Goal: Information Seeking & Learning: Learn about a topic

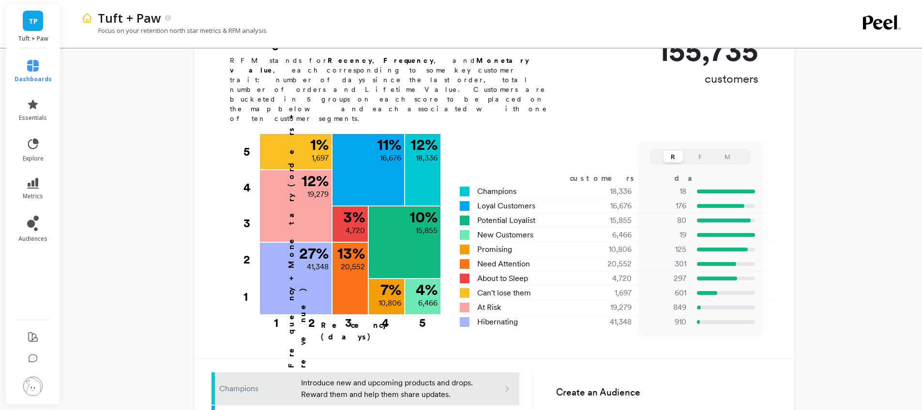
scroll to position [404, 0]
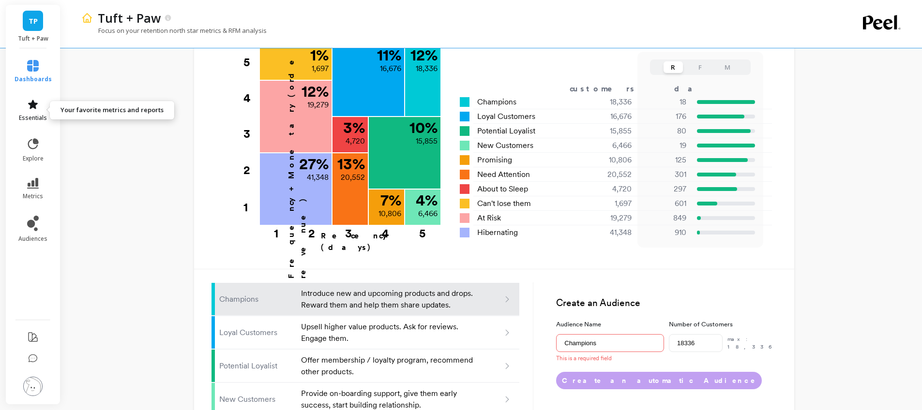
click at [30, 106] on icon at bounding box center [33, 105] width 12 height 12
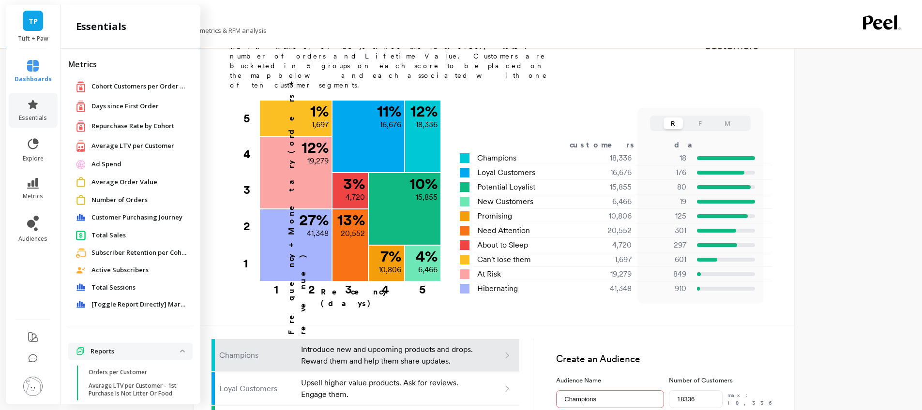
scroll to position [341, 0]
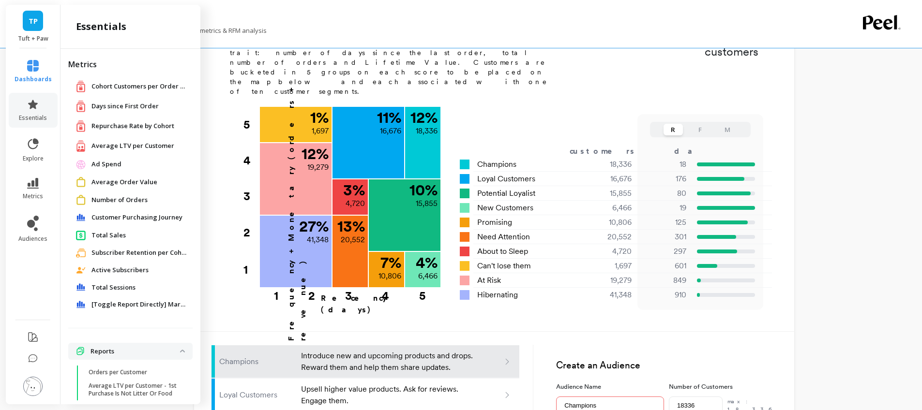
click at [121, 182] on span "Average Order Value" at bounding box center [124, 183] width 66 height 10
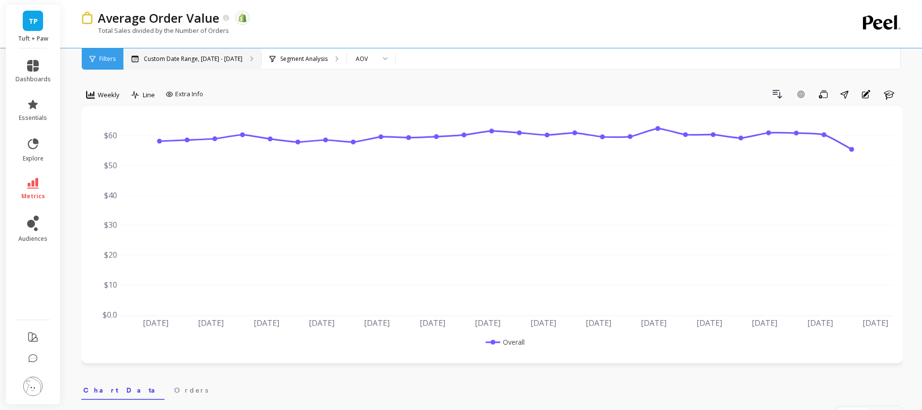
click at [166, 58] on p "Custom Date Range, [DATE] - [DATE]" at bounding box center [193, 59] width 99 height 8
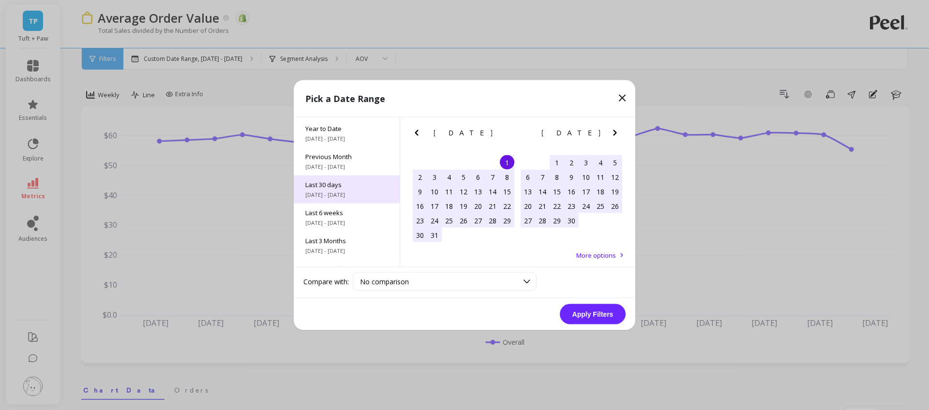
scroll to position [68, 0]
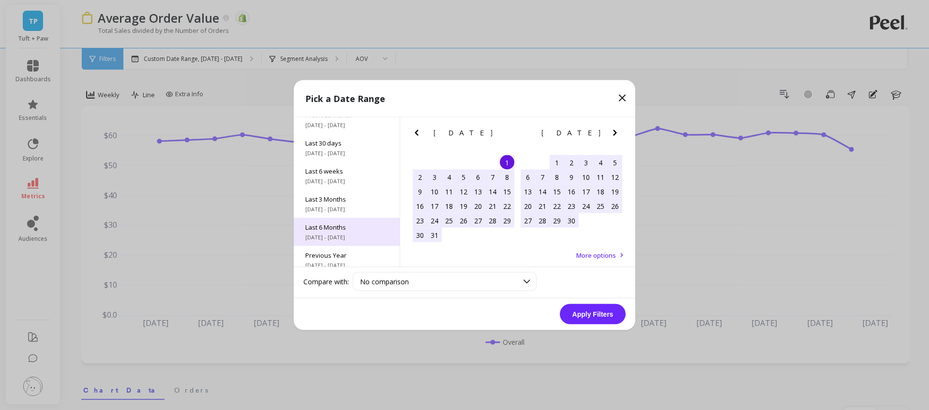
click at [360, 226] on span "Last 6 Months" at bounding box center [346, 227] width 83 height 9
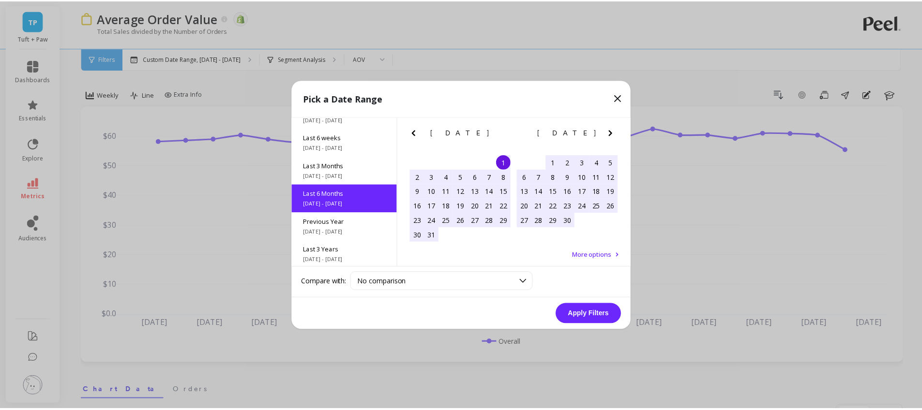
scroll to position [107, 0]
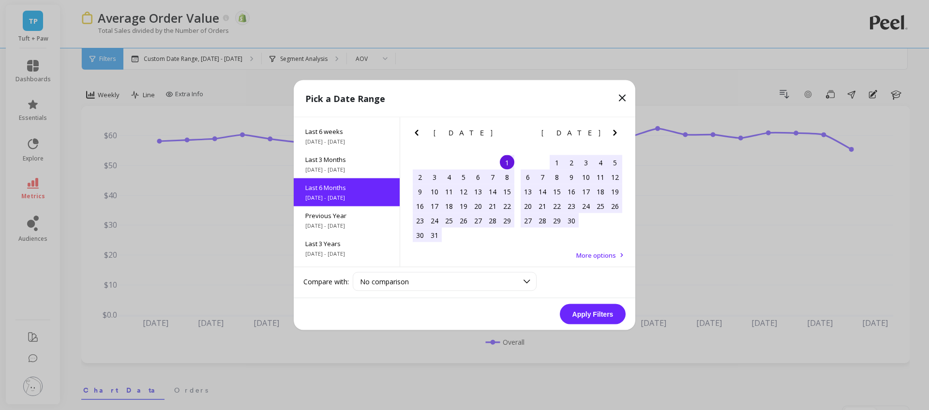
click at [586, 310] on button "Apply Filters" at bounding box center [593, 314] width 66 height 20
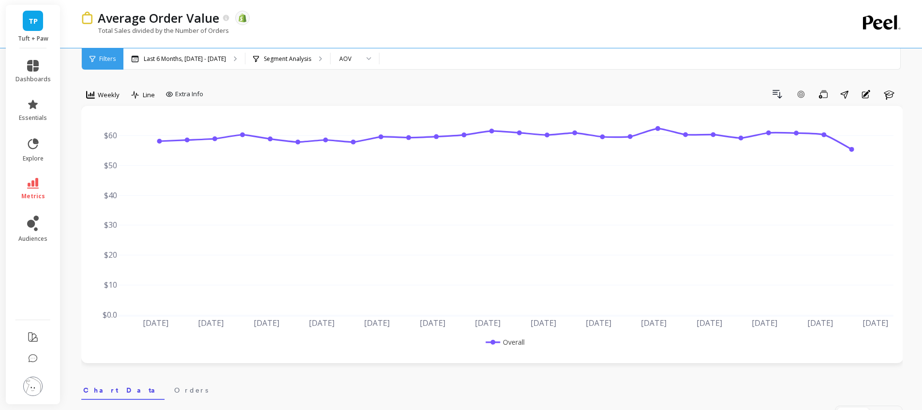
click at [102, 91] on span "Weekly" at bounding box center [109, 95] width 22 height 9
click at [102, 169] on div "Monthly" at bounding box center [117, 171] width 55 height 9
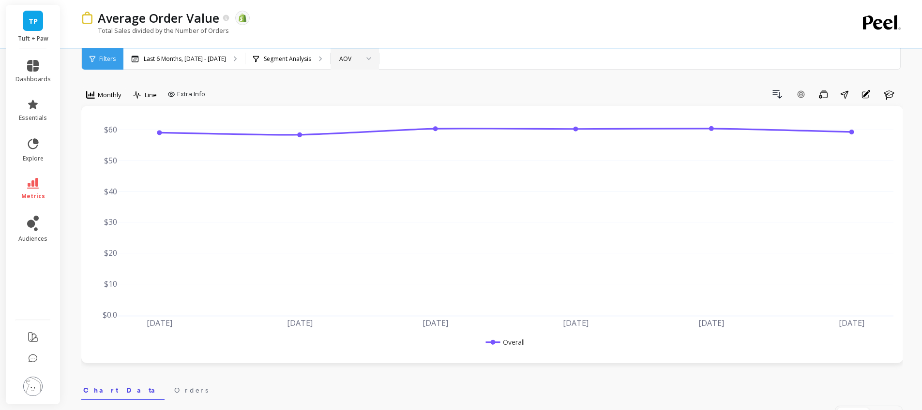
click at [372, 52] on div "AOV" at bounding box center [355, 58] width 48 height 21
click at [354, 118] on div "AOV (New)" at bounding box center [355, 122] width 36 height 9
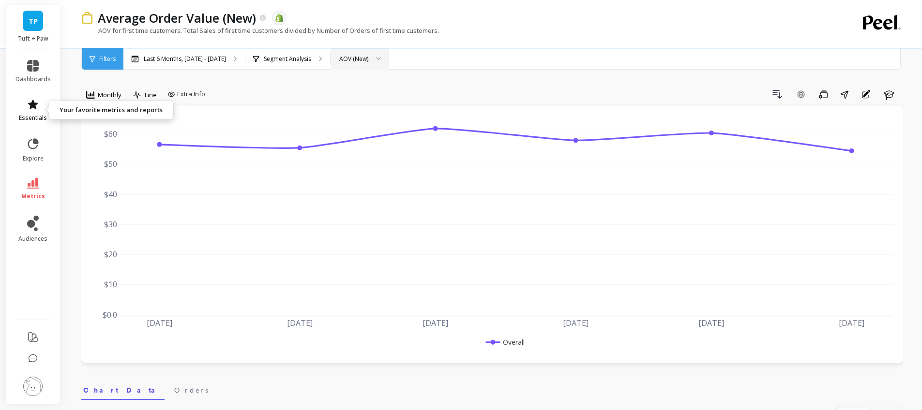
click at [27, 106] on icon at bounding box center [33, 105] width 12 height 12
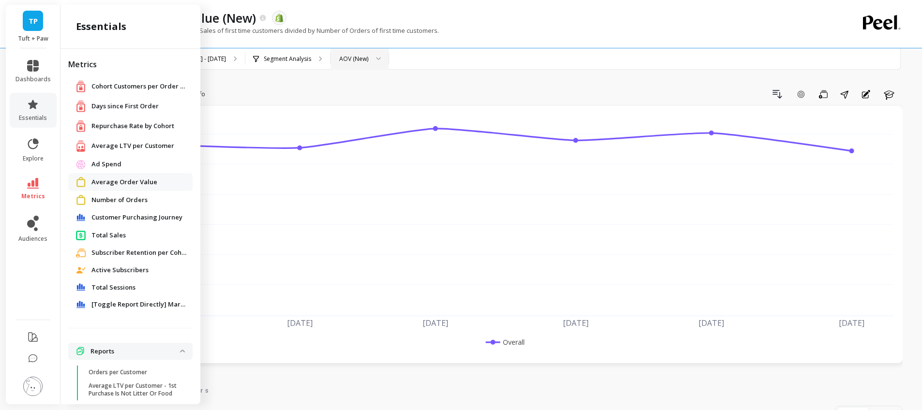
click at [131, 147] on span "Average LTV per Customer" at bounding box center [132, 146] width 83 height 10
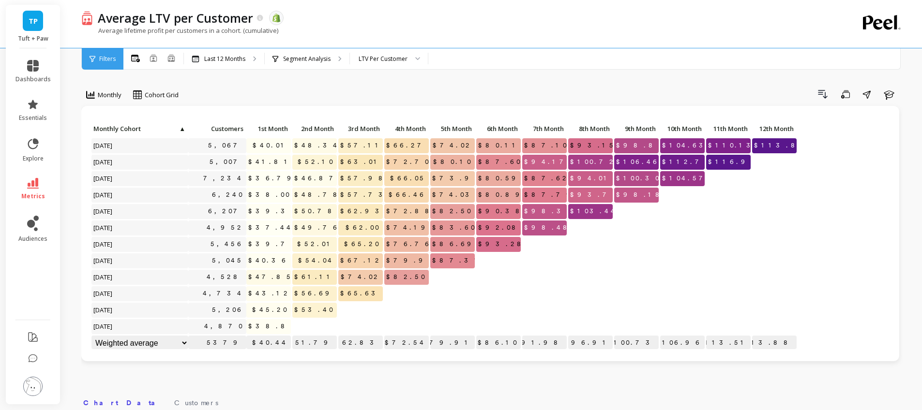
click at [165, 341] on select "Weighted average Weighted average excl. current month Sum [PERSON_NAME]" at bounding box center [139, 343] width 97 height 15
select select "weighted_average_excluding_current_month"
click at [269, 334] on div "$38.83" at bounding box center [269, 327] width 46 height 16
click at [299, 65] on div "Segment Analysis" at bounding box center [307, 58] width 85 height 21
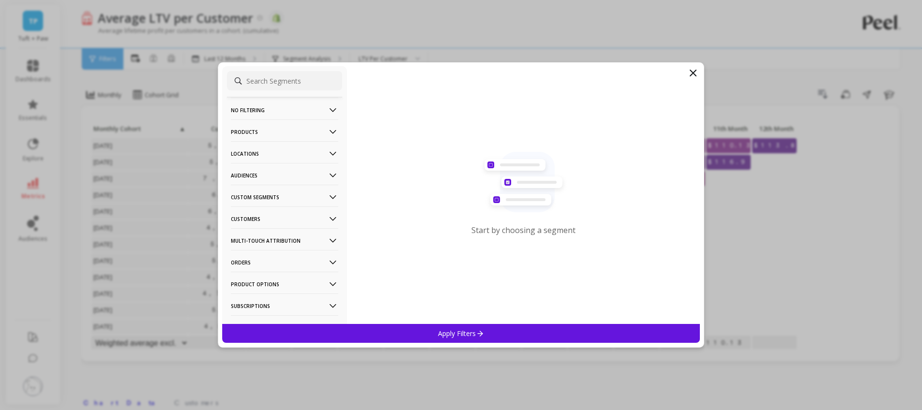
click at [261, 131] on p "Products" at bounding box center [284, 132] width 107 height 25
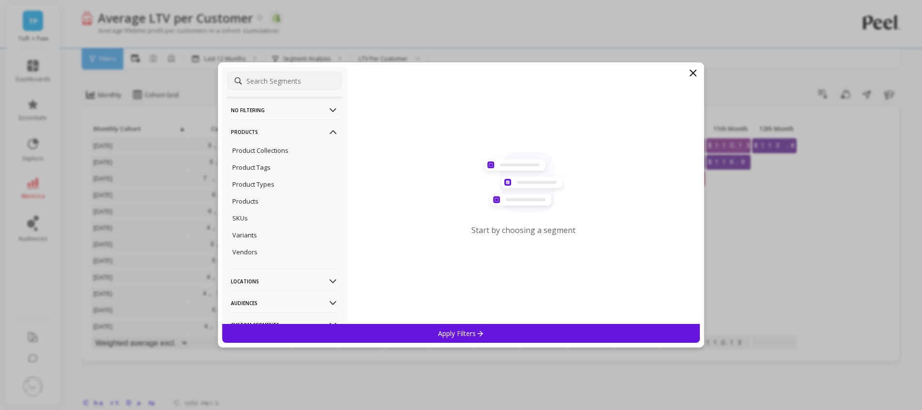
click at [263, 130] on p "Products" at bounding box center [284, 132] width 107 height 25
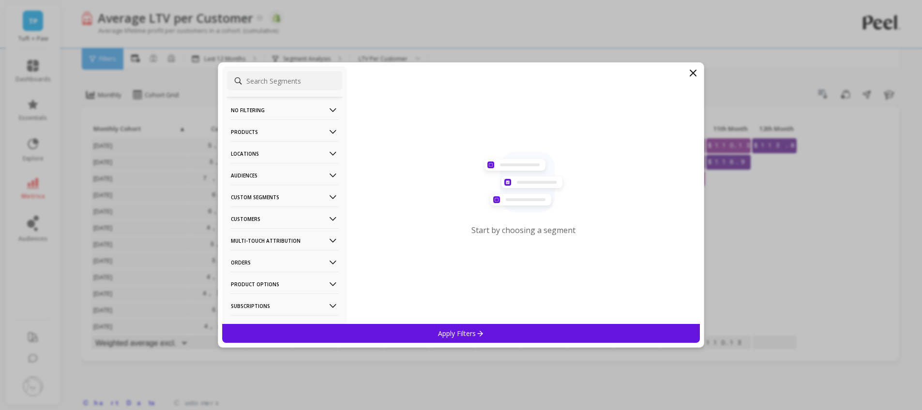
click at [261, 258] on p "Orders" at bounding box center [284, 262] width 107 height 25
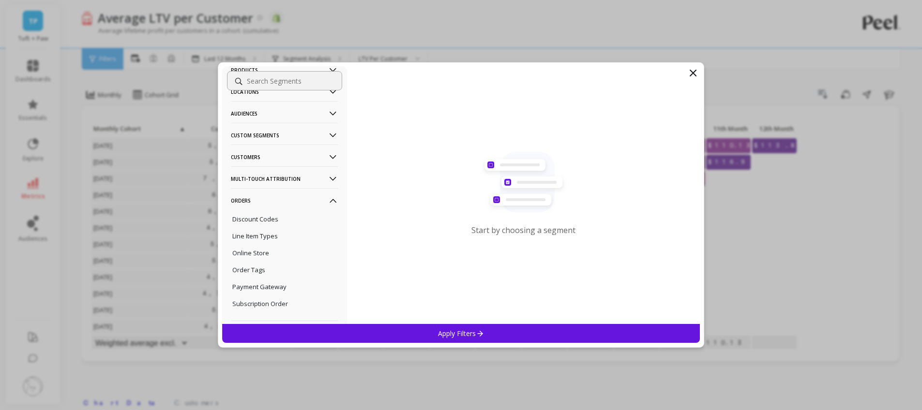
scroll to position [90, 0]
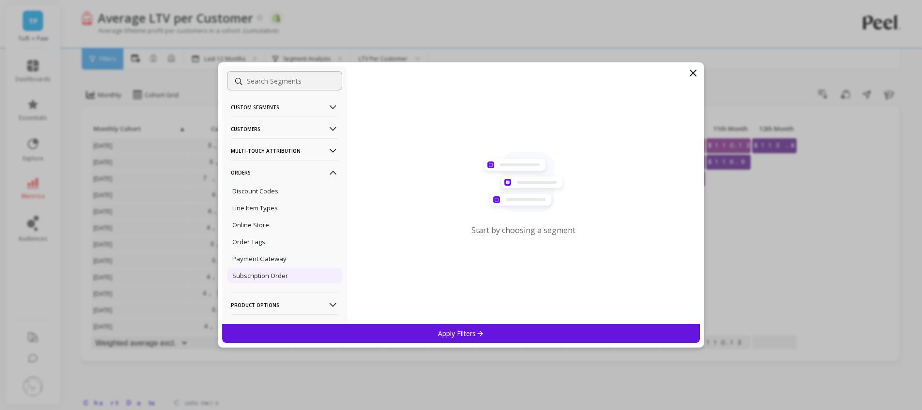
click at [267, 276] on p "Subscription Order" at bounding box center [260, 276] width 56 height 9
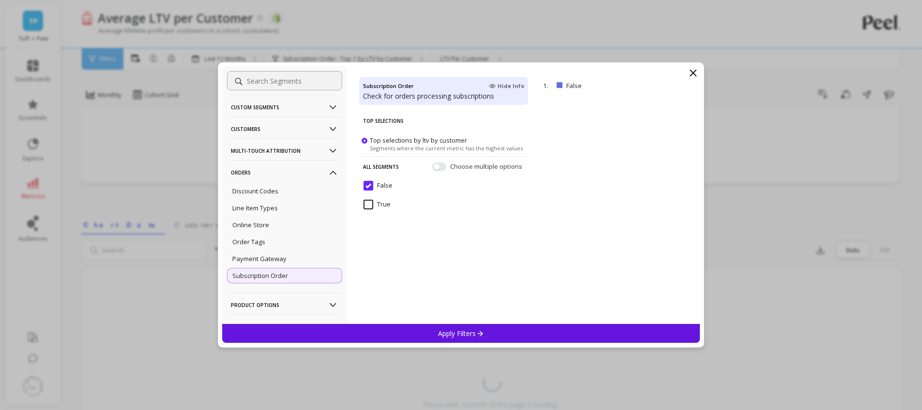
click at [369, 206] on input "True" at bounding box center [377, 205] width 27 height 10
click at [692, 72] on icon at bounding box center [693, 73] width 6 height 6
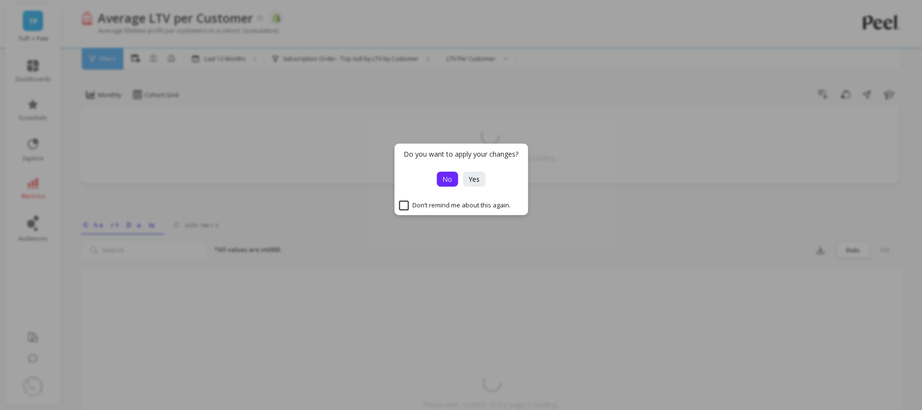
click at [455, 181] on button "No" at bounding box center [447, 179] width 21 height 15
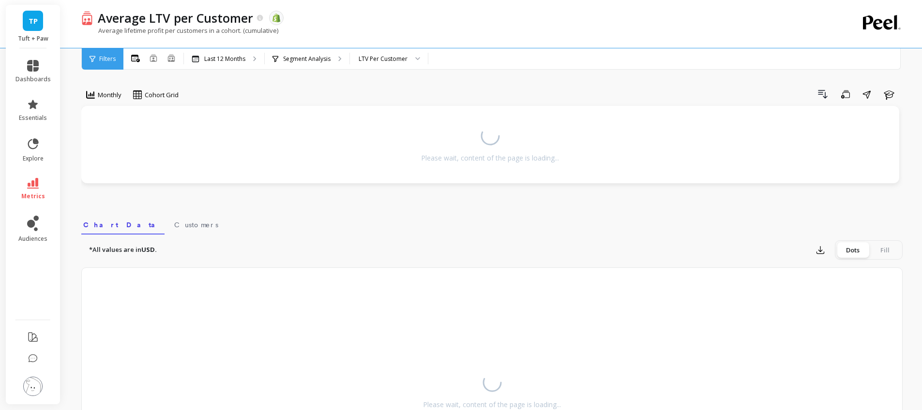
select select "weighted_average_excluding_current_month"
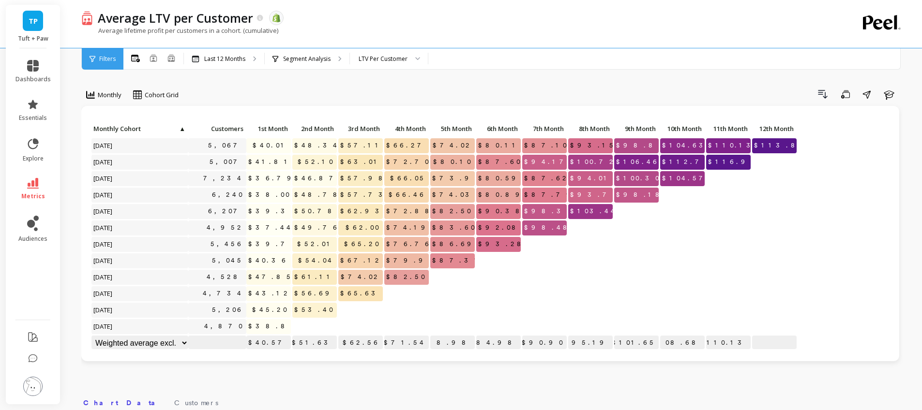
select select "weighted_average_excluding_current_month"
click at [34, 185] on icon at bounding box center [33, 183] width 12 height 11
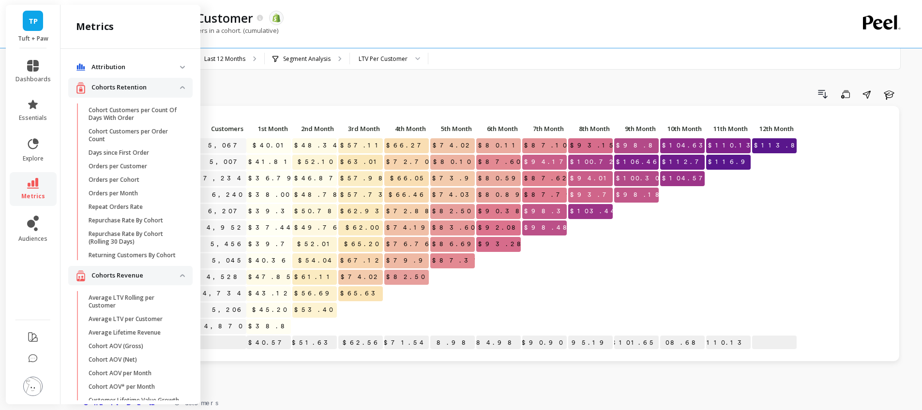
scroll to position [138, 0]
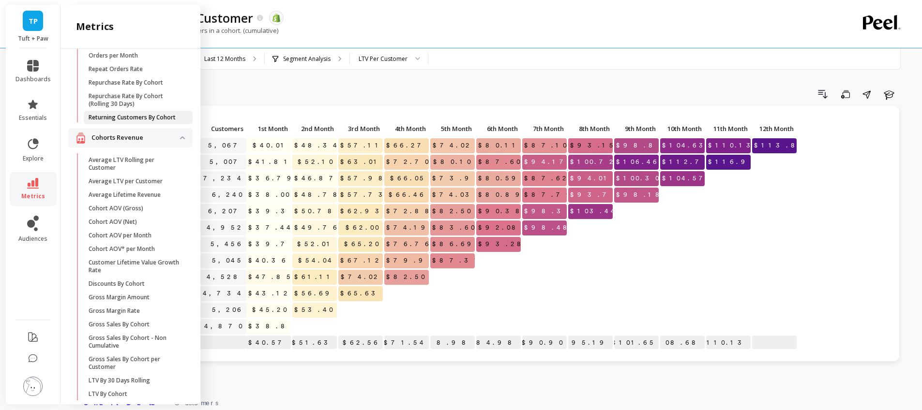
click at [105, 121] on p "Returning Customers By Cohort" at bounding box center [132, 118] width 87 height 8
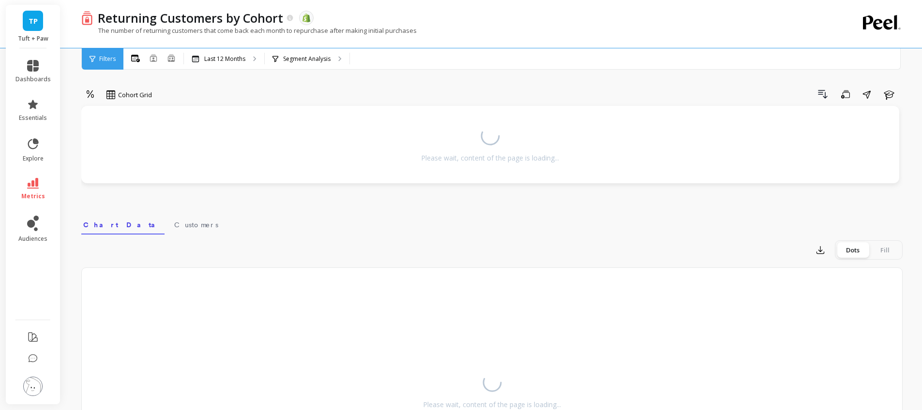
select select "weighted_average_excluding_current_month"
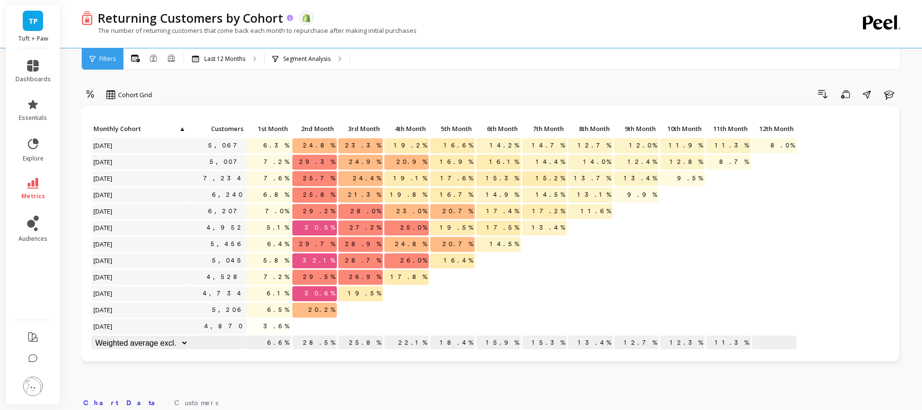
click at [209, 17] on p "Returning Customers by Cohort" at bounding box center [190, 18] width 185 height 16
select select "weighted_average_excluding_current_month"
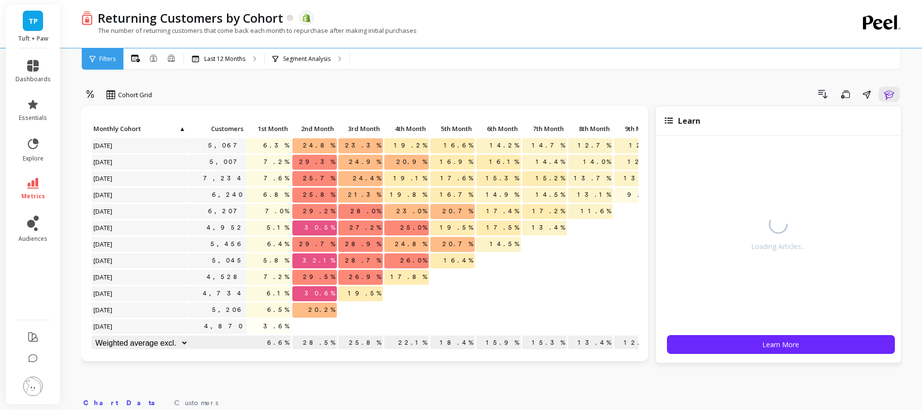
select select "weighted_average_excluding_current_month"
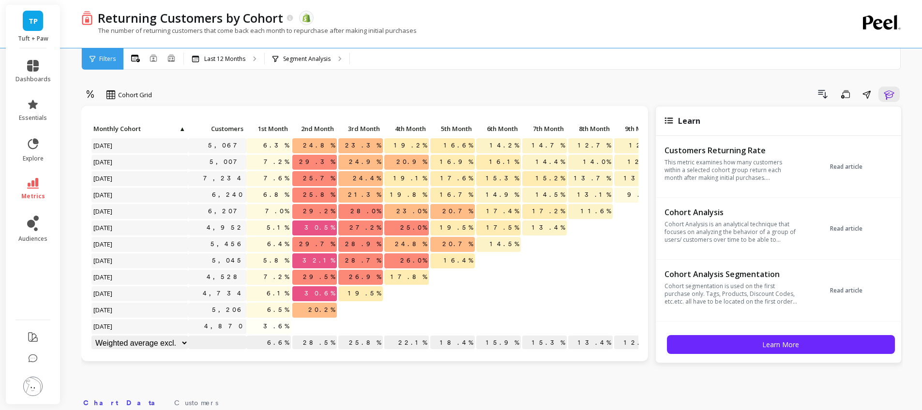
select select "weighted_average_excluding_current_month"
click at [35, 188] on icon at bounding box center [33, 183] width 12 height 11
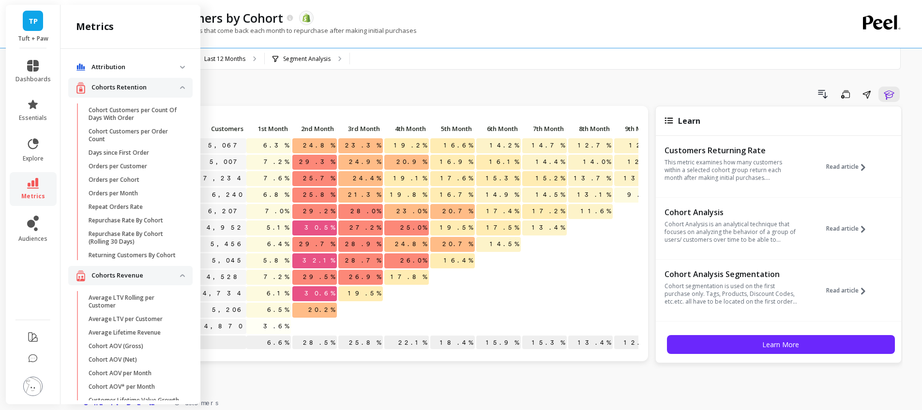
scroll to position [138, 0]
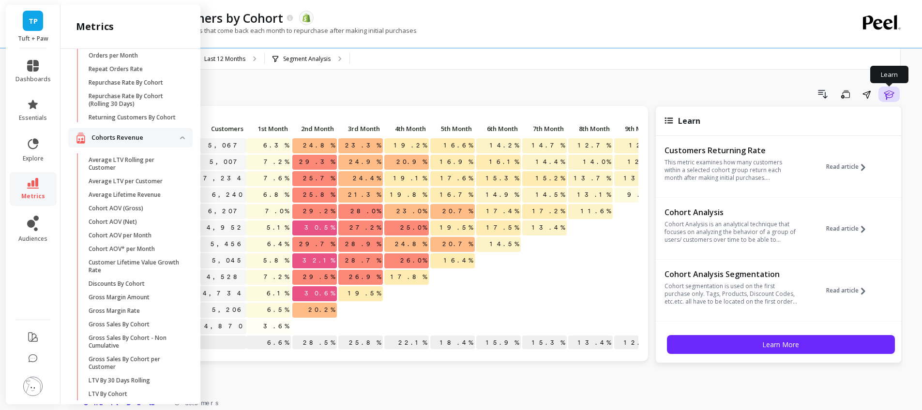
click at [891, 94] on icon "button" at bounding box center [889, 95] width 12 height 12
select select "weighted_average_excluding_current_month"
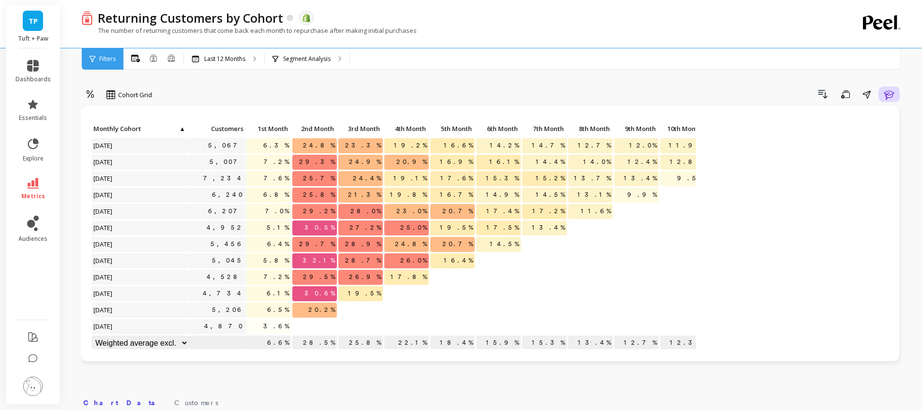
select select "weighted_average_excluding_current_month"
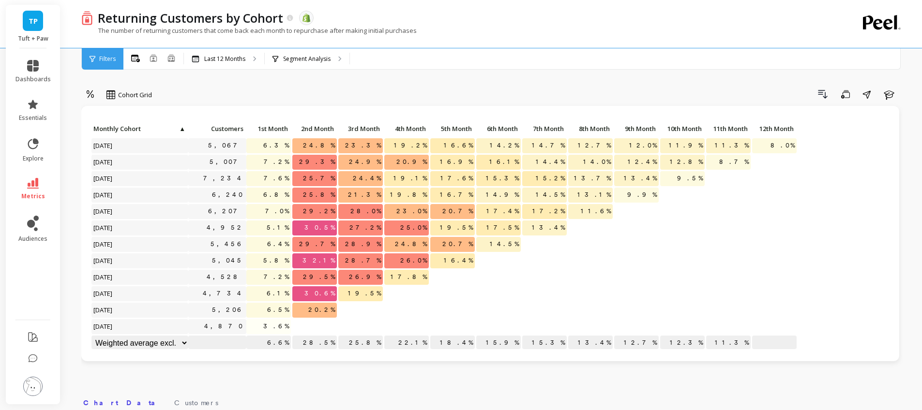
select select "weighted_average_excluding_current_month"
click at [45, 194] on link "metrics" at bounding box center [32, 189] width 35 height 22
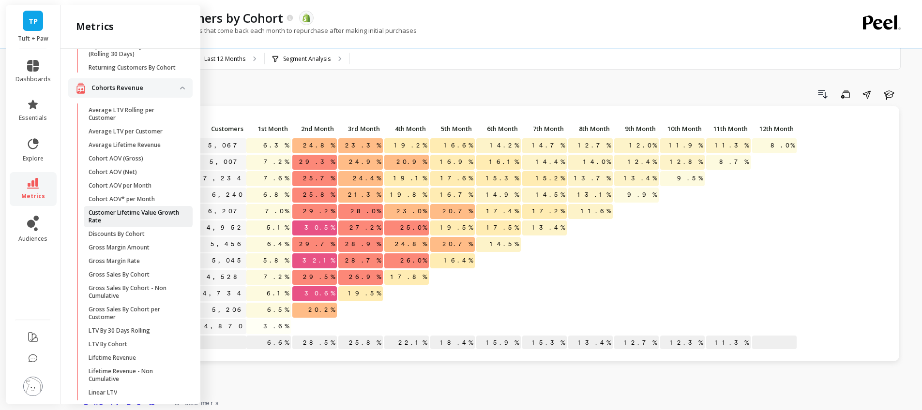
scroll to position [133, 0]
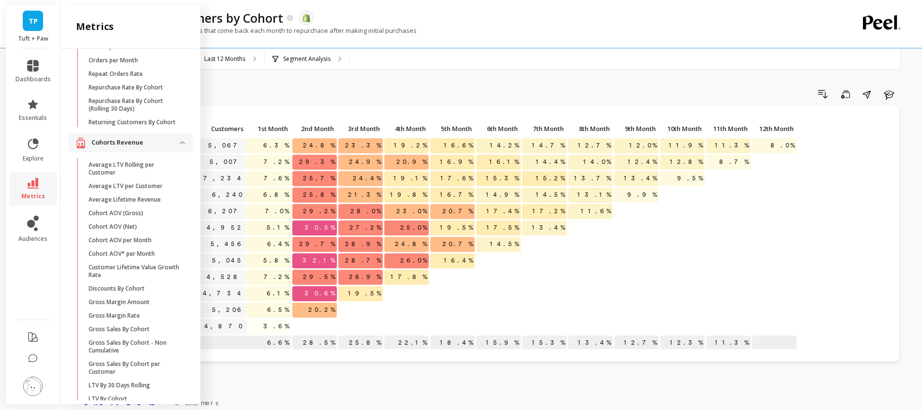
click at [172, 148] on p "Cohorts Revenue" at bounding box center [135, 143] width 89 height 10
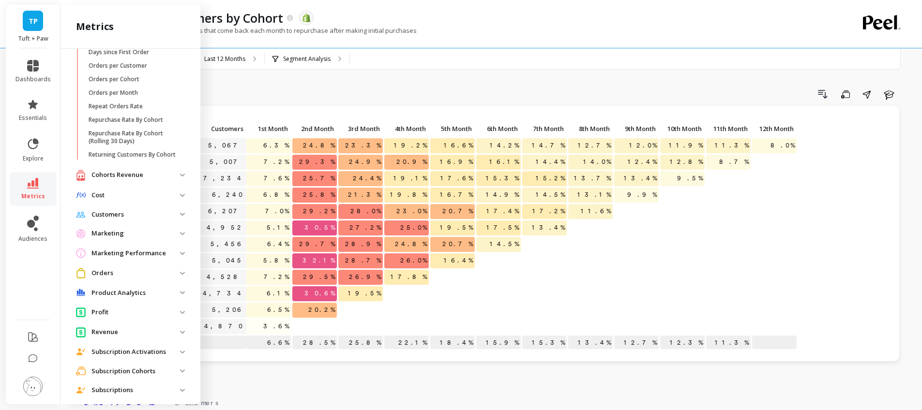
scroll to position [0, 0]
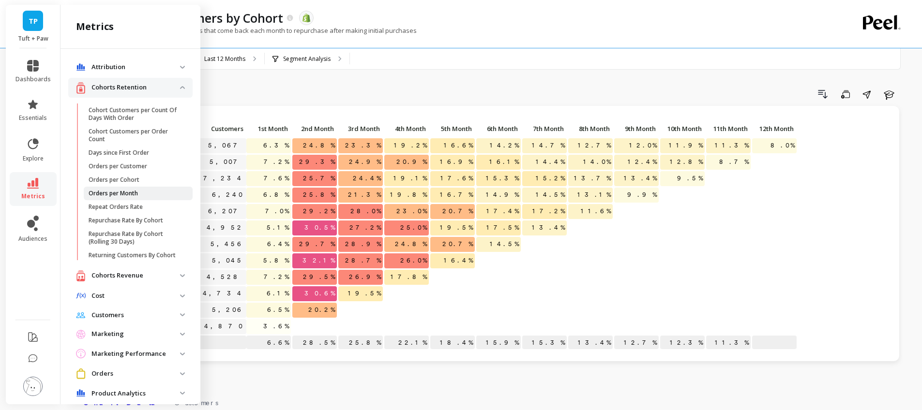
click at [115, 196] on p "Orders per Month" at bounding box center [113, 194] width 49 height 8
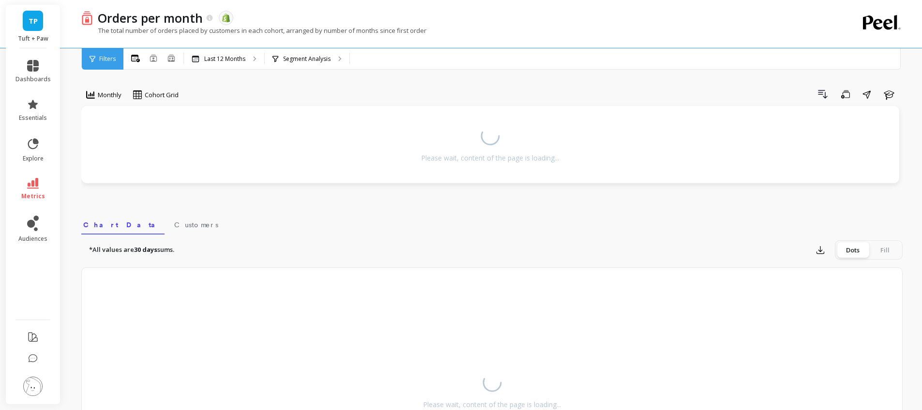
select select "weighted_average_excluding_current_month"
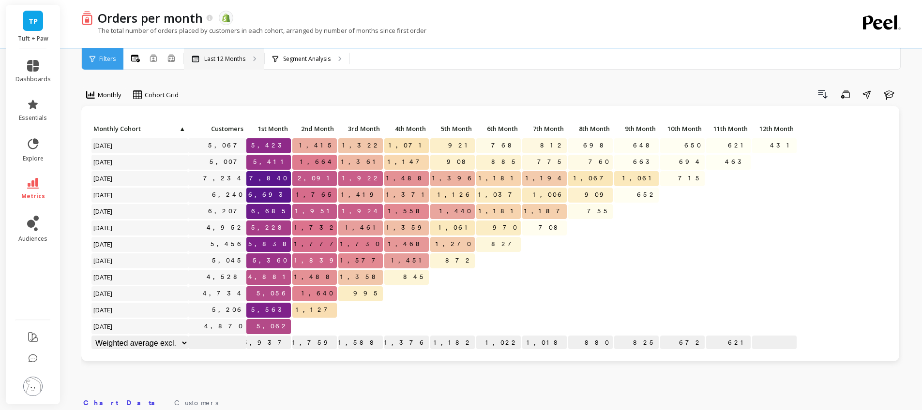
click at [225, 62] on p "Last 12 Months" at bounding box center [224, 59] width 41 height 8
select select "weighted_average_excluding_current_month"
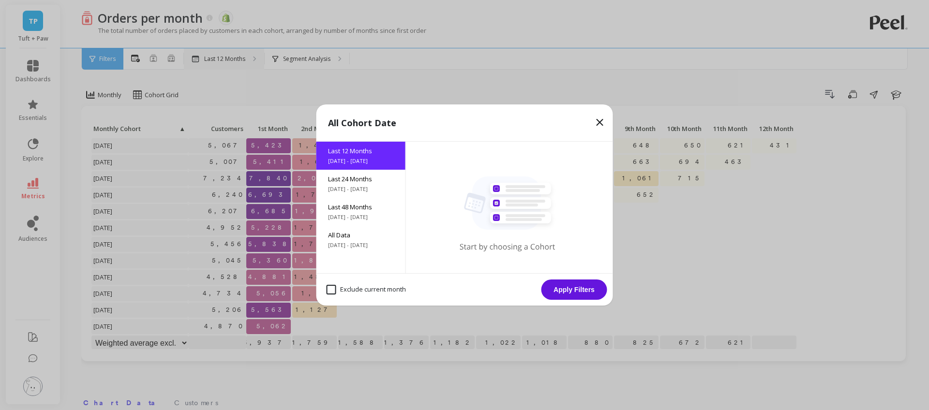
select select "weighted_average_excluding_current_month"
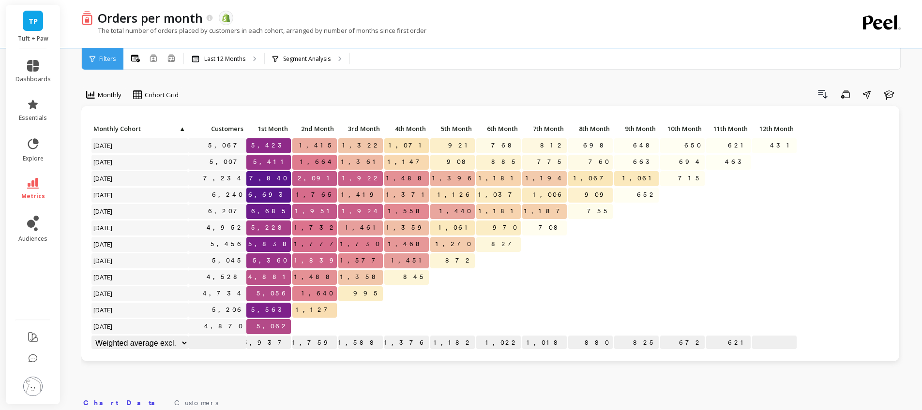
click at [105, 60] on span "Filters" at bounding box center [107, 59] width 16 height 8
click at [37, 188] on icon at bounding box center [33, 183] width 12 height 11
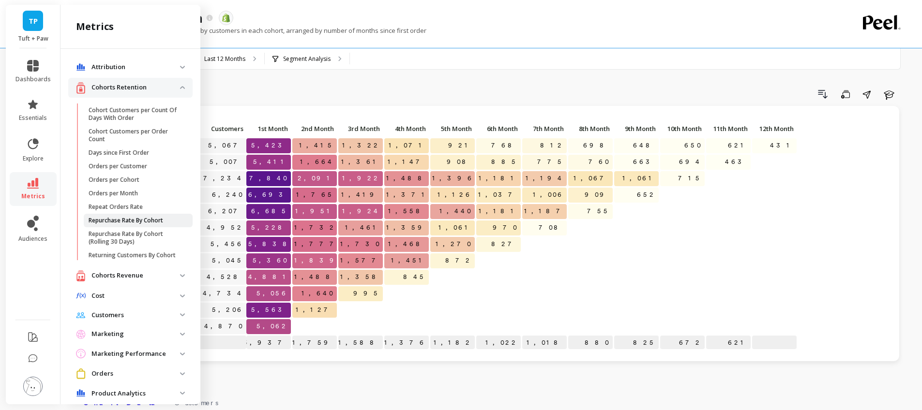
scroll to position [157, 0]
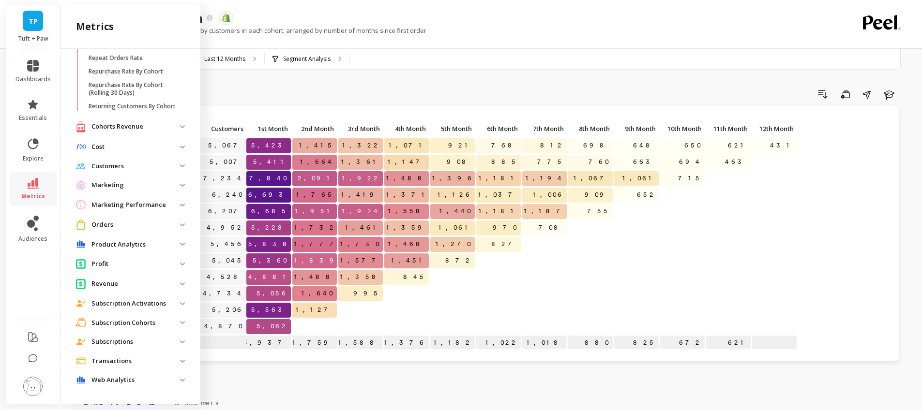
click at [134, 325] on p "Subscription Cohorts" at bounding box center [135, 323] width 89 height 10
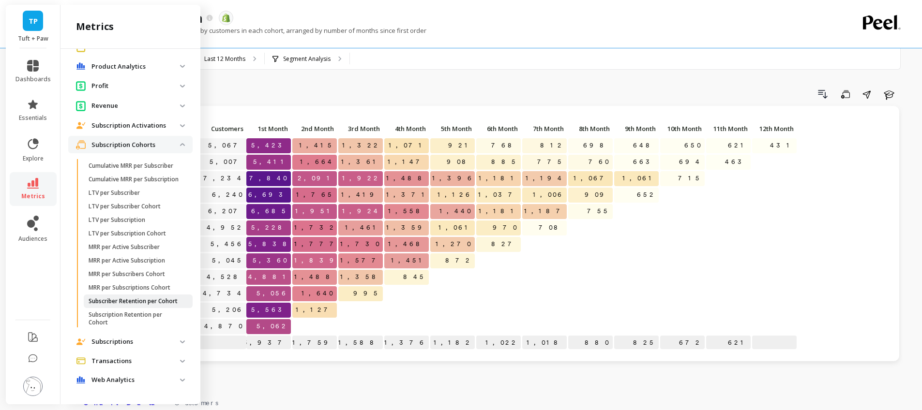
scroll to position [338, 0]
click at [133, 305] on p "Subscriber Retention per Cohort" at bounding box center [133, 302] width 89 height 8
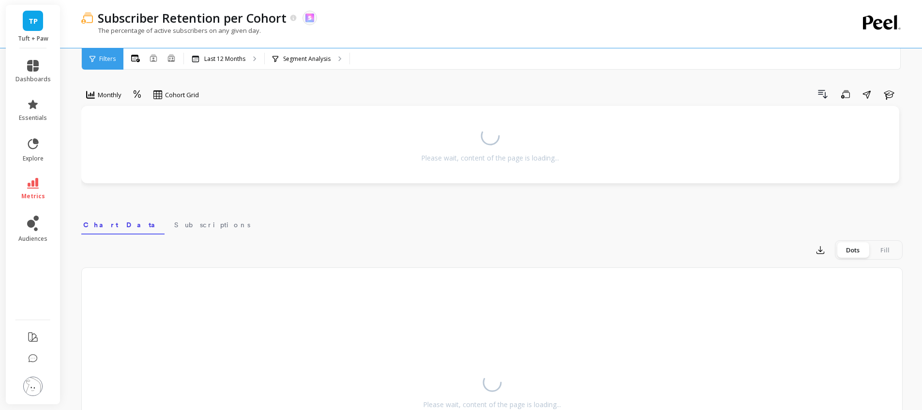
select select "weighted_average_excluding_current_month"
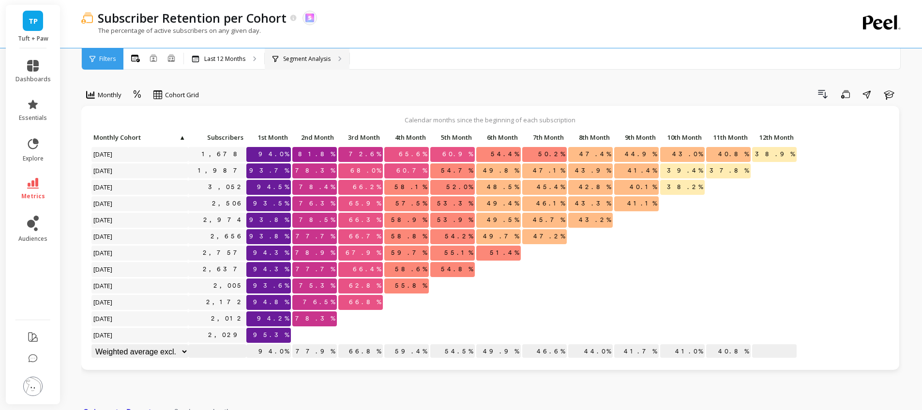
click at [340, 55] on div "Segment Analysis" at bounding box center [307, 58] width 85 height 21
click at [370, 304] on span "66.8%" at bounding box center [365, 302] width 36 height 15
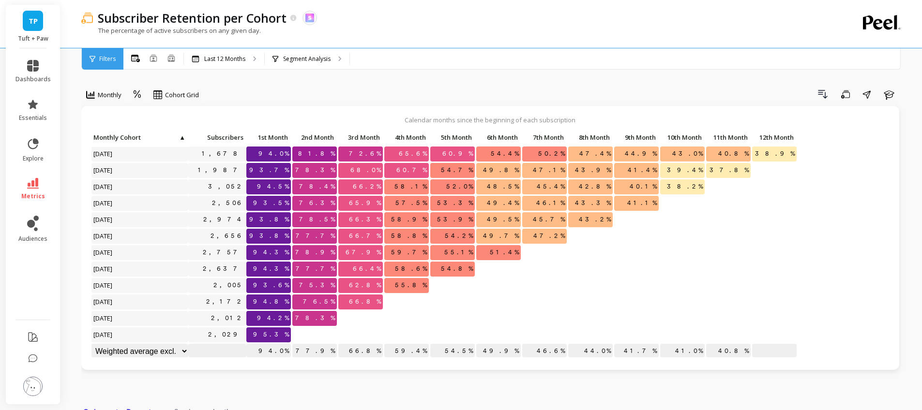
click at [318, 317] on span "78.3%" at bounding box center [315, 318] width 44 height 15
click at [322, 317] on span "78.3%" at bounding box center [315, 318] width 44 height 15
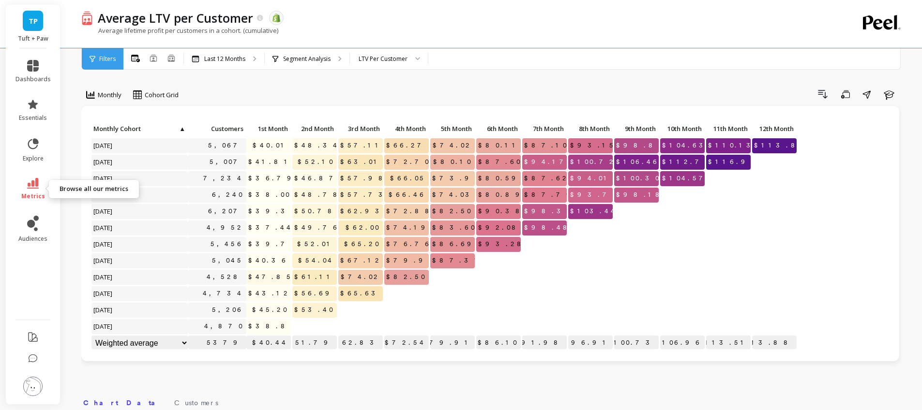
click at [40, 189] on link "metrics" at bounding box center [32, 189] width 35 height 22
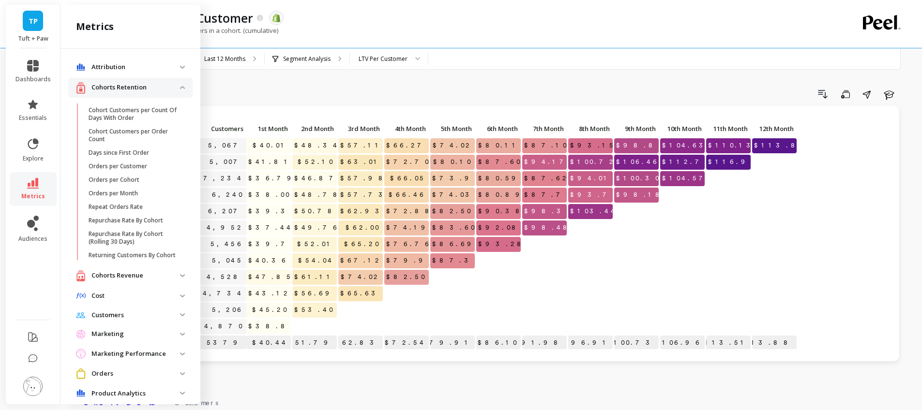
click at [123, 281] on p "Cohorts Revenue" at bounding box center [135, 276] width 89 height 10
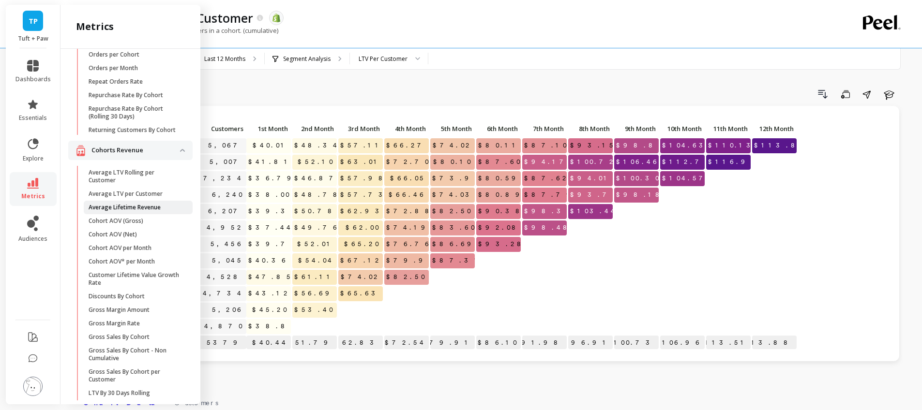
scroll to position [138, 0]
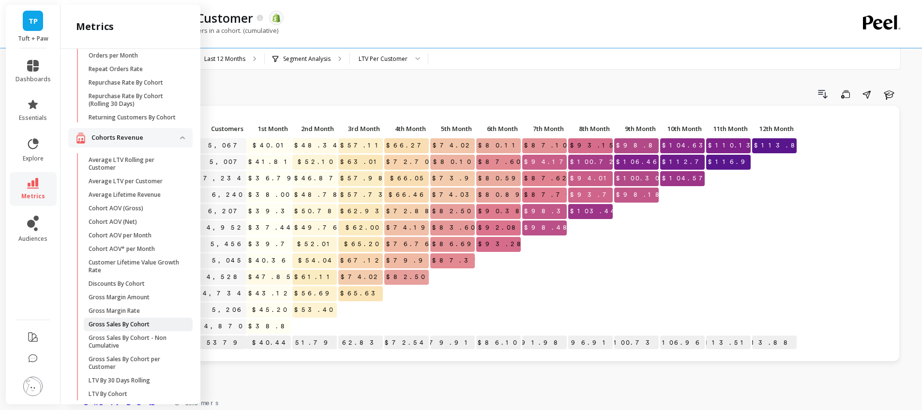
click at [134, 329] on p "Gross Sales By Cohort" at bounding box center [119, 325] width 61 height 8
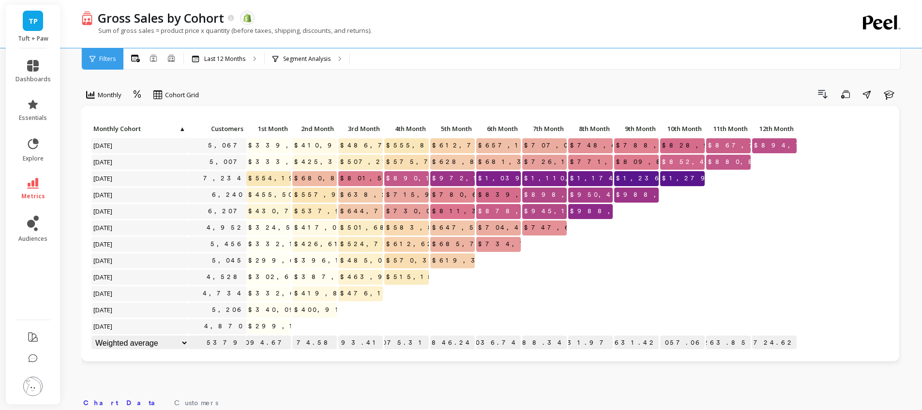
click at [39, 184] on link "metrics" at bounding box center [32, 189] width 35 height 22
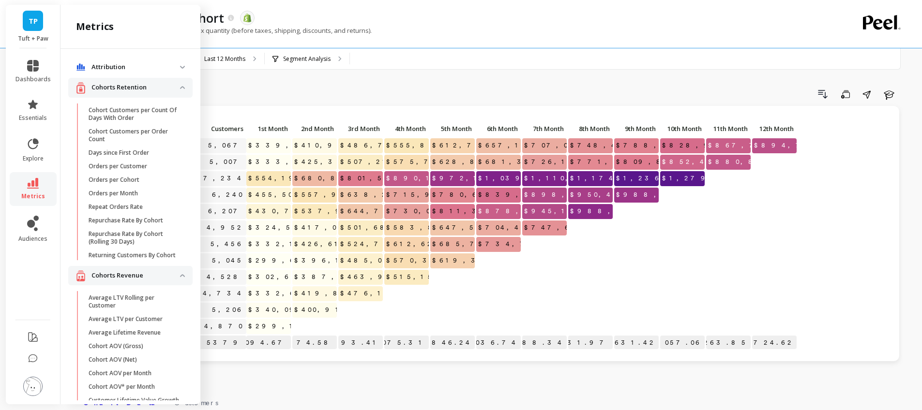
scroll to position [138, 0]
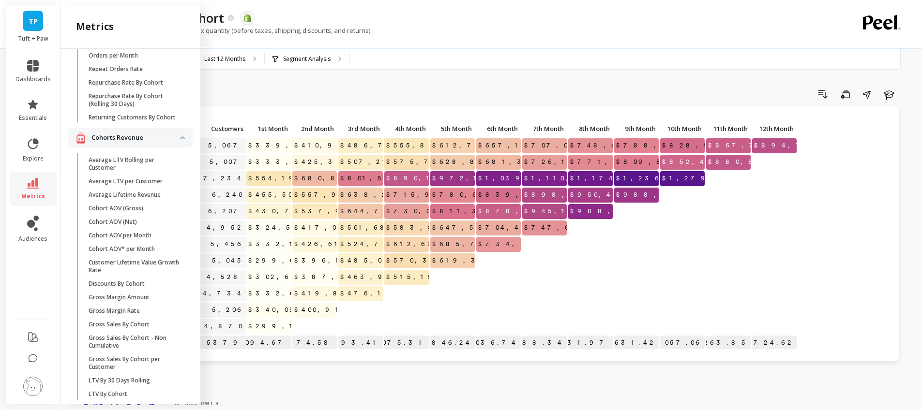
click at [396, 321] on p at bounding box center [406, 322] width 45 height 7
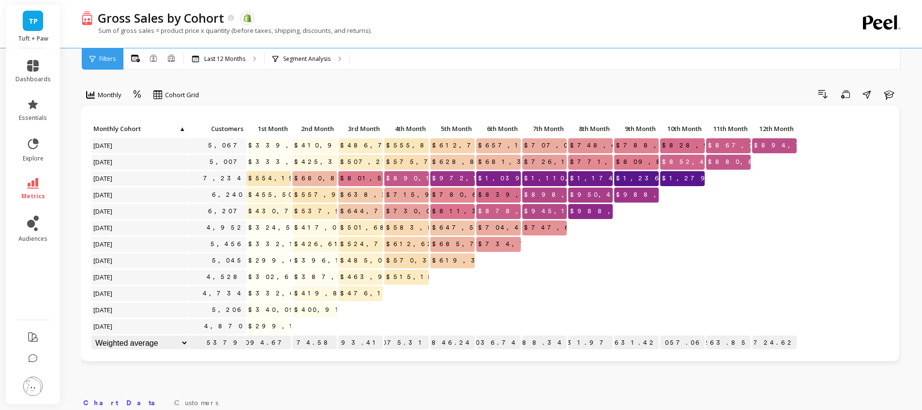
click at [306, 376] on div "Click to create an audience 5,067 $339,098.49 $410,957.39 $486,702.46 $555,858.…" at bounding box center [490, 241] width 818 height 270
